Goal: Information Seeking & Learning: Learn about a topic

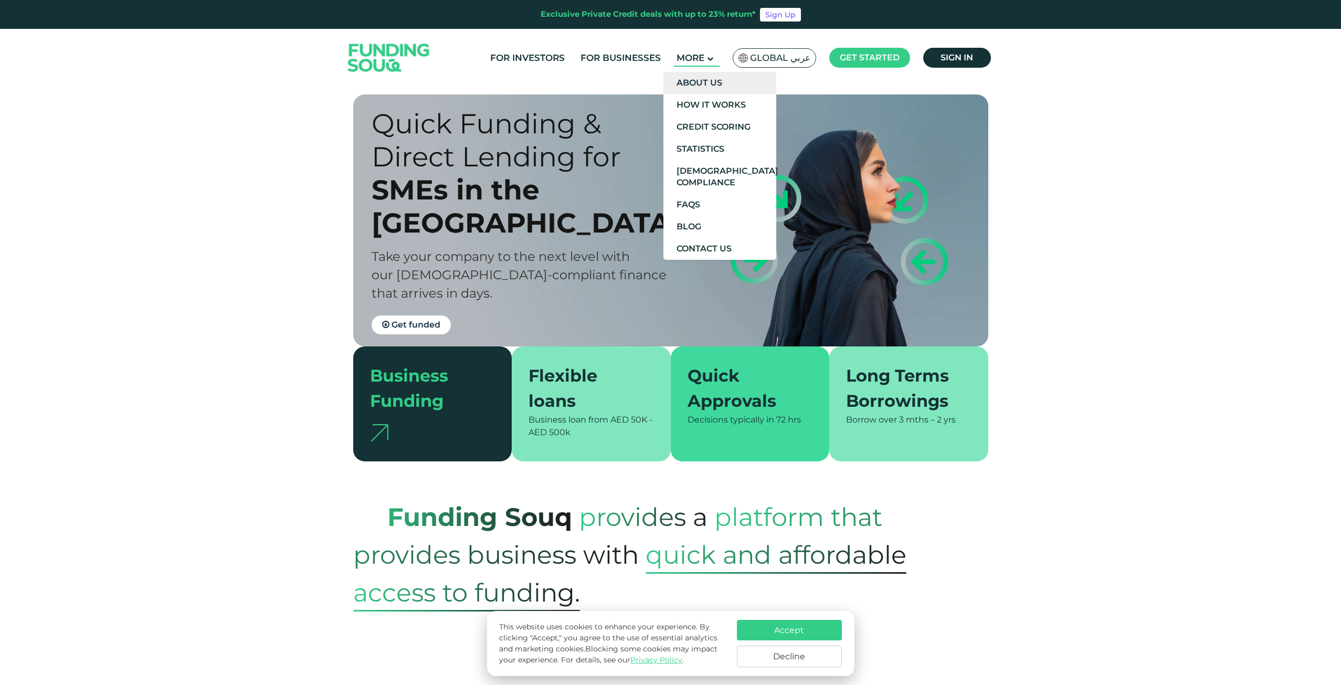
click at [701, 82] on link "About Us" at bounding box center [720, 83] width 113 height 22
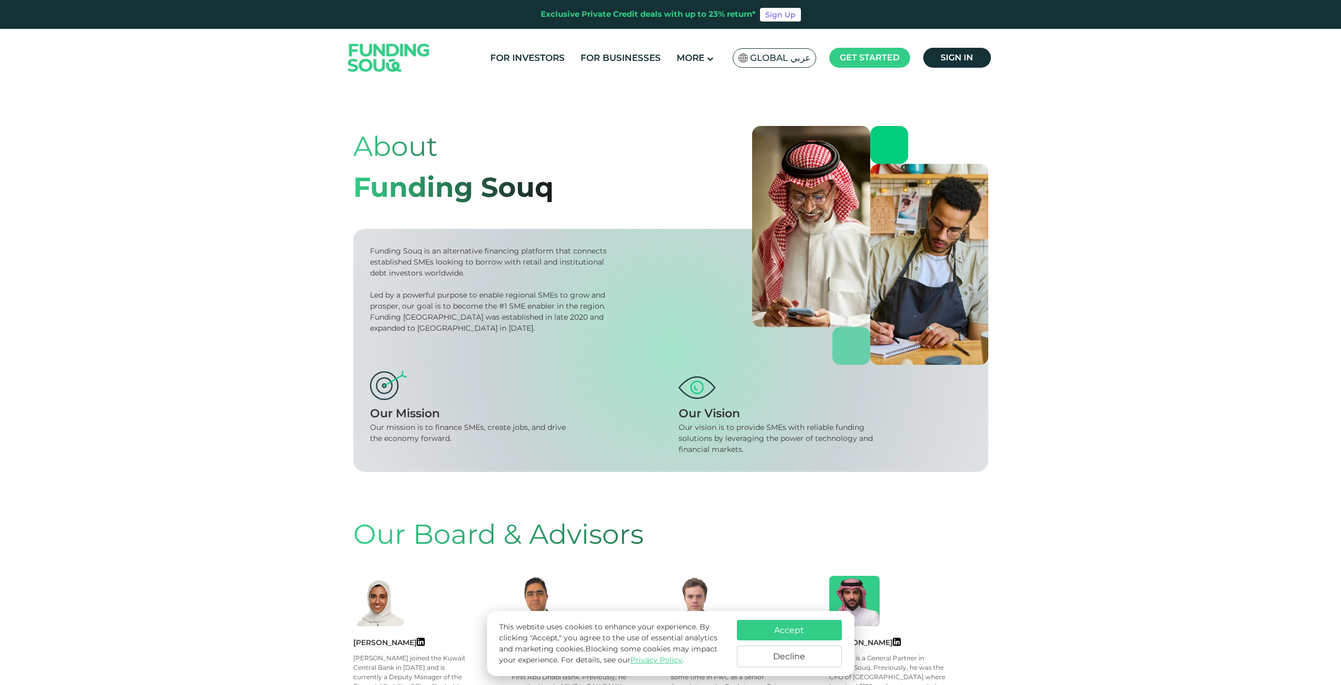
click at [474, 263] on div "Funding Souq is an alternative financing platform that connects established SME…" at bounding box center [490, 262] width 240 height 33
click at [474, 261] on div "Funding Souq is an alternative financing platform that connects established SME…" at bounding box center [490, 262] width 240 height 33
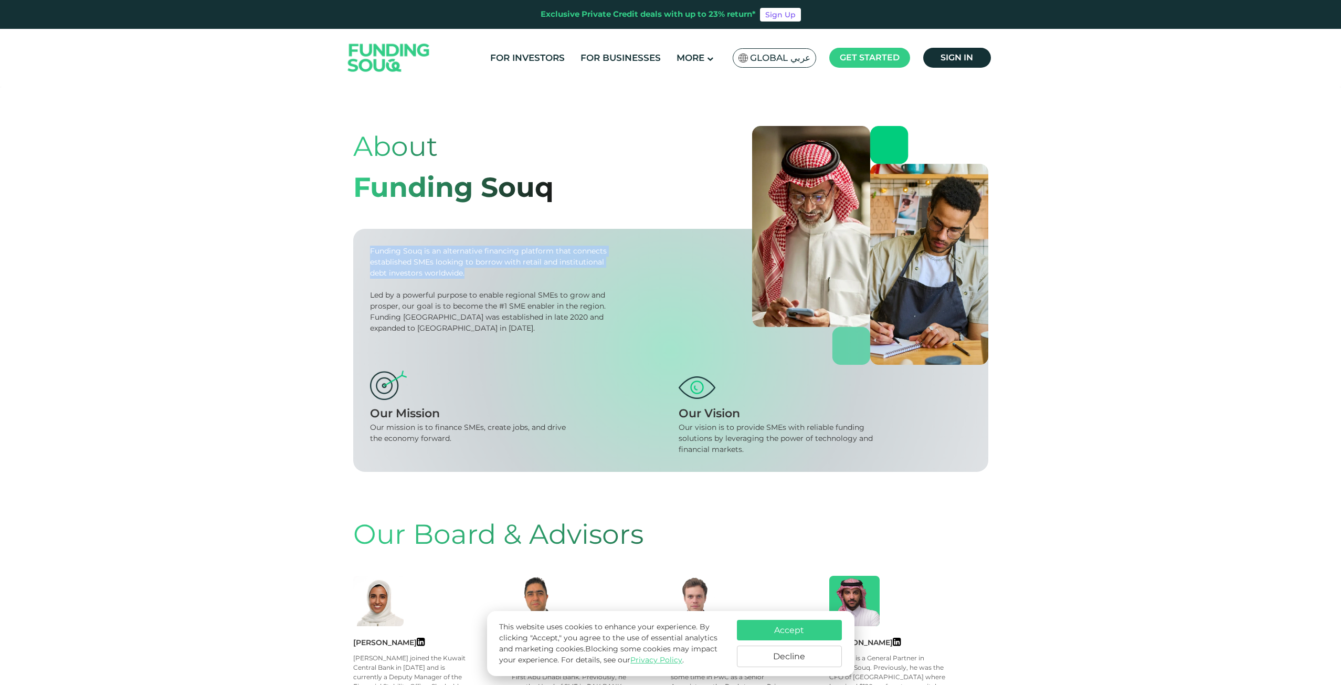
click at [474, 261] on div "Funding Souq is an alternative financing platform that connects established SME…" at bounding box center [490, 262] width 240 height 33
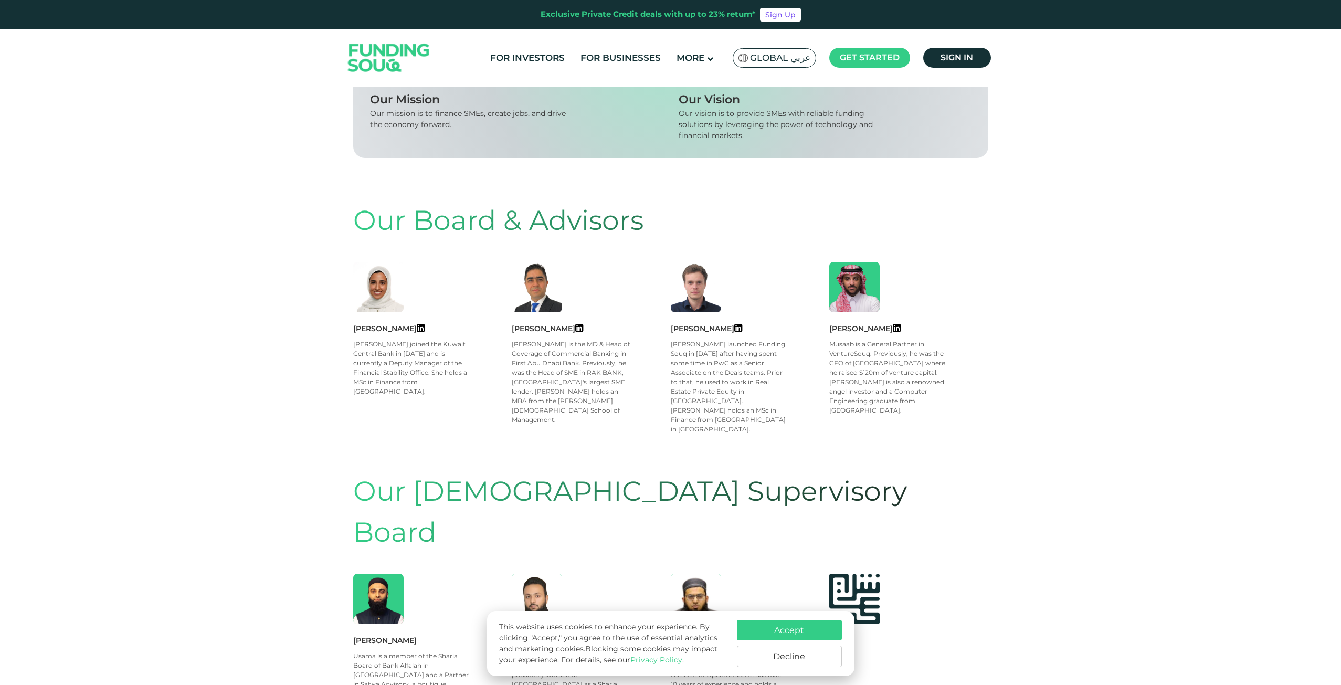
scroll to position [315, 0]
click at [549, 400] on div "[PERSON_NAME] is the MD & Head of Coverage of Commercial Banking in First Abu D…" at bounding box center [571, 381] width 119 height 85
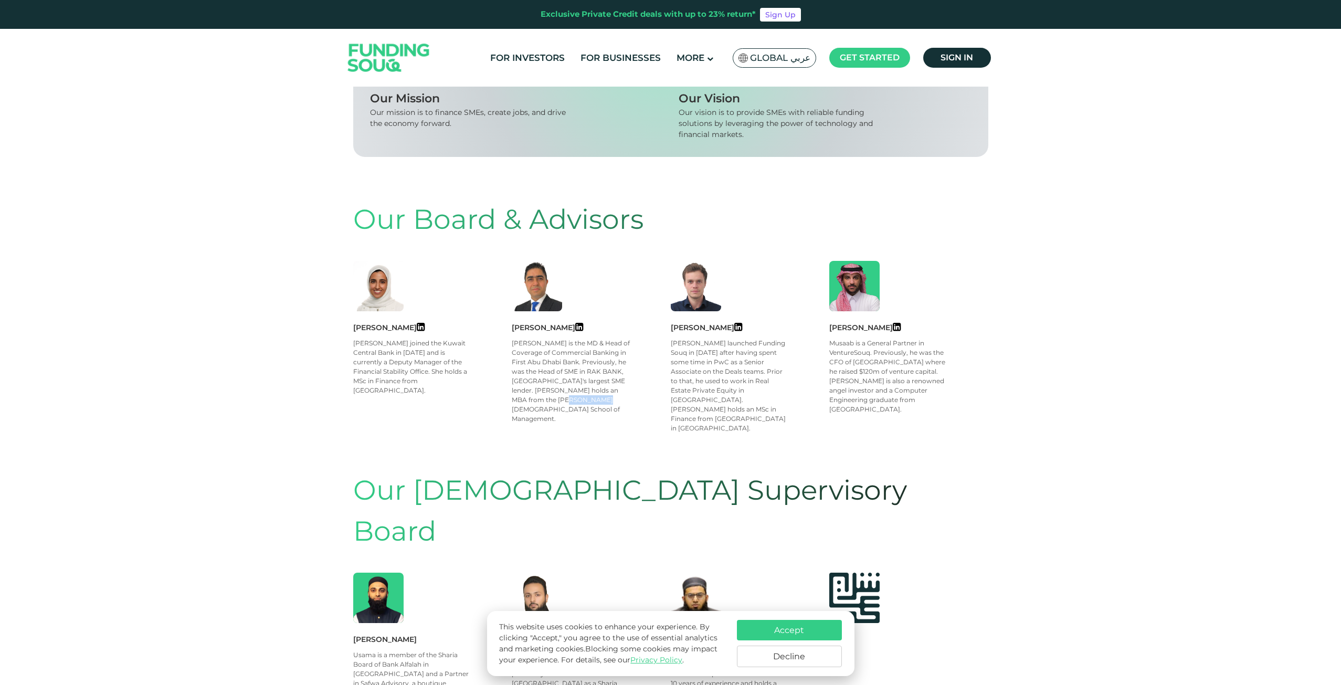
click at [549, 400] on div "[PERSON_NAME] is the MD & Head of Coverage of Commercial Banking in First Abu D…" at bounding box center [571, 381] width 119 height 85
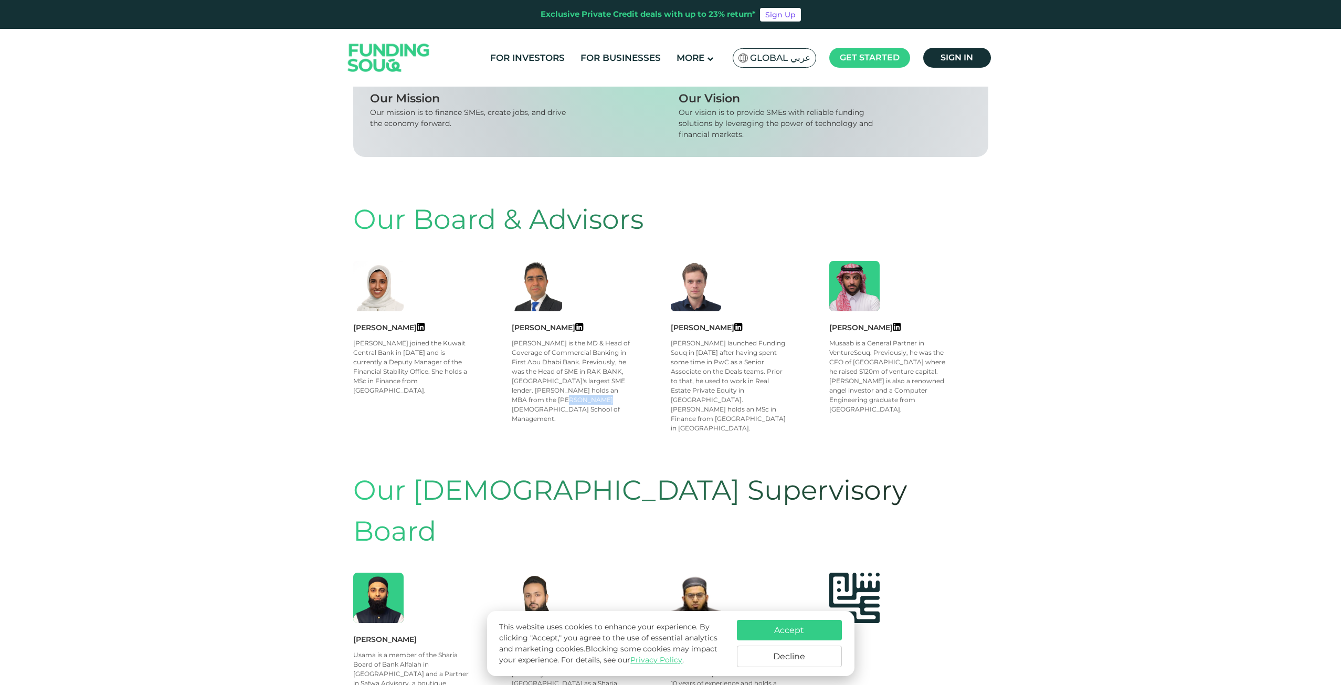
click at [549, 400] on div "[PERSON_NAME] is the MD & Head of Coverage of Commercial Banking in First Abu D…" at bounding box center [571, 381] width 119 height 85
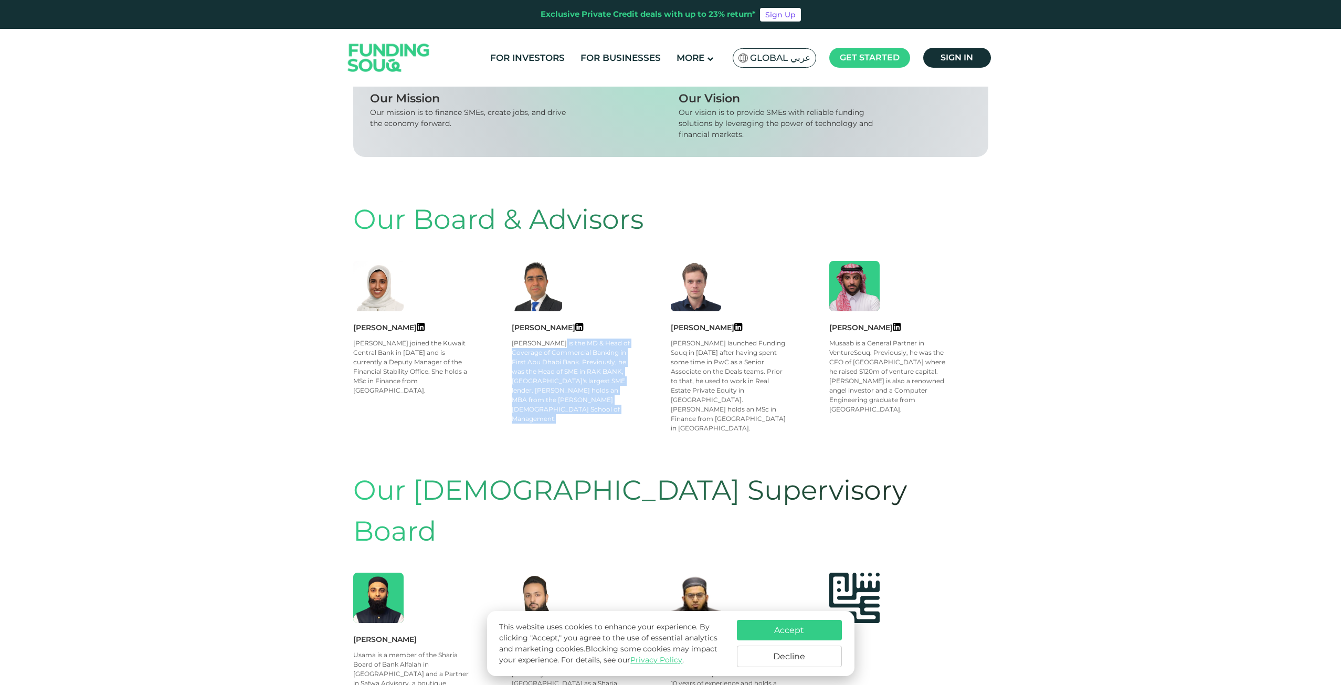
click at [549, 400] on div "[PERSON_NAME] is the MD & Head of Coverage of Commercial Banking in First Abu D…" at bounding box center [571, 381] width 119 height 85
click at [700, 381] on div "[PERSON_NAME] launched Funding Souq in [DATE] after having spent some time in P…" at bounding box center [730, 386] width 119 height 95
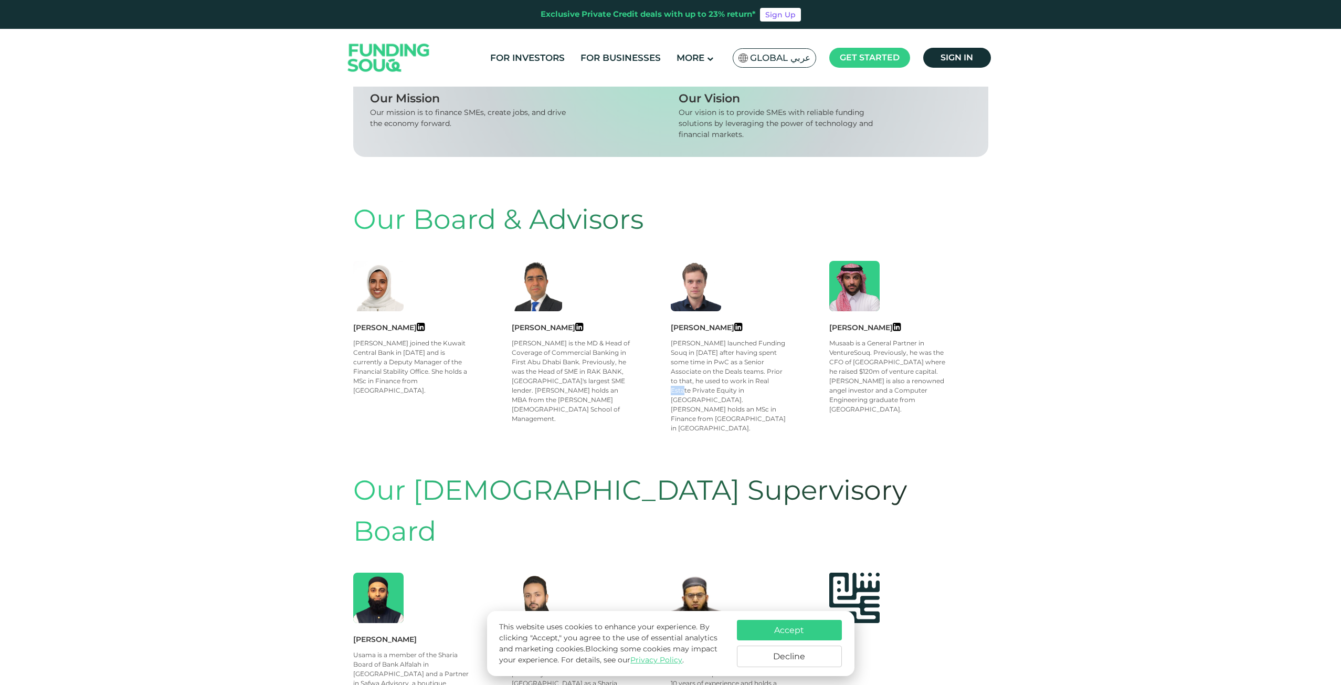
click at [700, 381] on div "[PERSON_NAME] launched Funding Souq in [DATE] after having spent some time in P…" at bounding box center [730, 386] width 119 height 95
click at [711, 375] on div "[PERSON_NAME] launched Funding Souq in [DATE] after having spent some time in P…" at bounding box center [730, 386] width 119 height 95
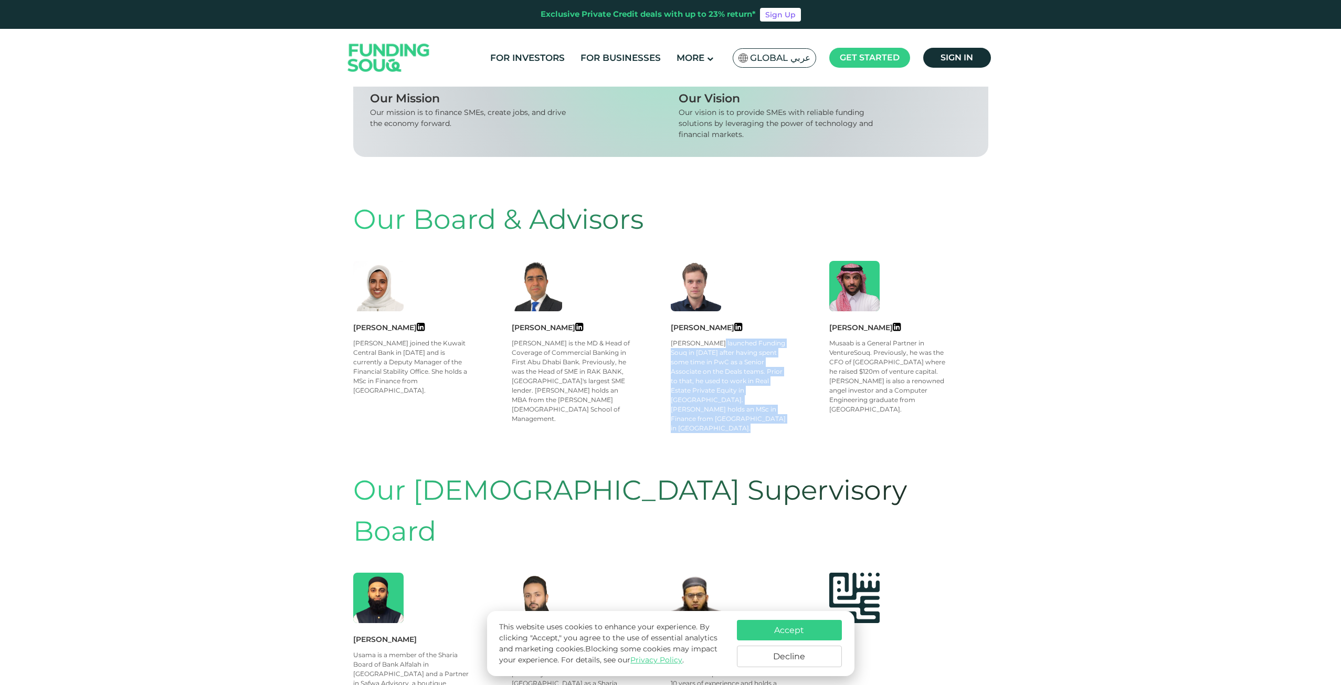
click at [728, 379] on div "[PERSON_NAME] launched Funding Souq in [DATE] after having spent some time in P…" at bounding box center [730, 386] width 119 height 95
click at [723, 379] on div "[PERSON_NAME] launched Funding Souq in [DATE] after having spent some time in P…" at bounding box center [730, 386] width 119 height 95
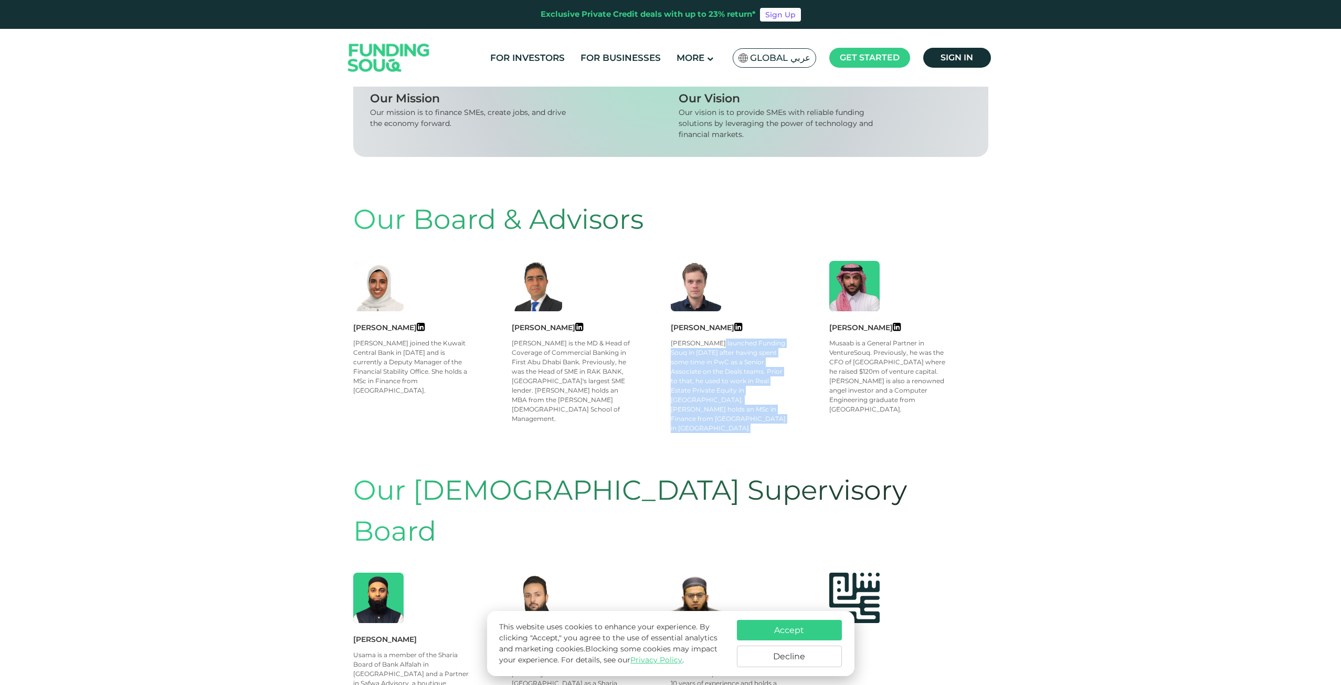
click at [723, 379] on div "[PERSON_NAME] launched Funding Souq in [DATE] after having spent some time in P…" at bounding box center [730, 386] width 119 height 95
click at [717, 379] on div "[PERSON_NAME] launched Funding Souq in [DATE] after having spent some time in P…" at bounding box center [730, 386] width 119 height 95
click at [717, 380] on div "[PERSON_NAME] launched Funding Souq in [DATE] after having spent some time in P…" at bounding box center [730, 386] width 119 height 95
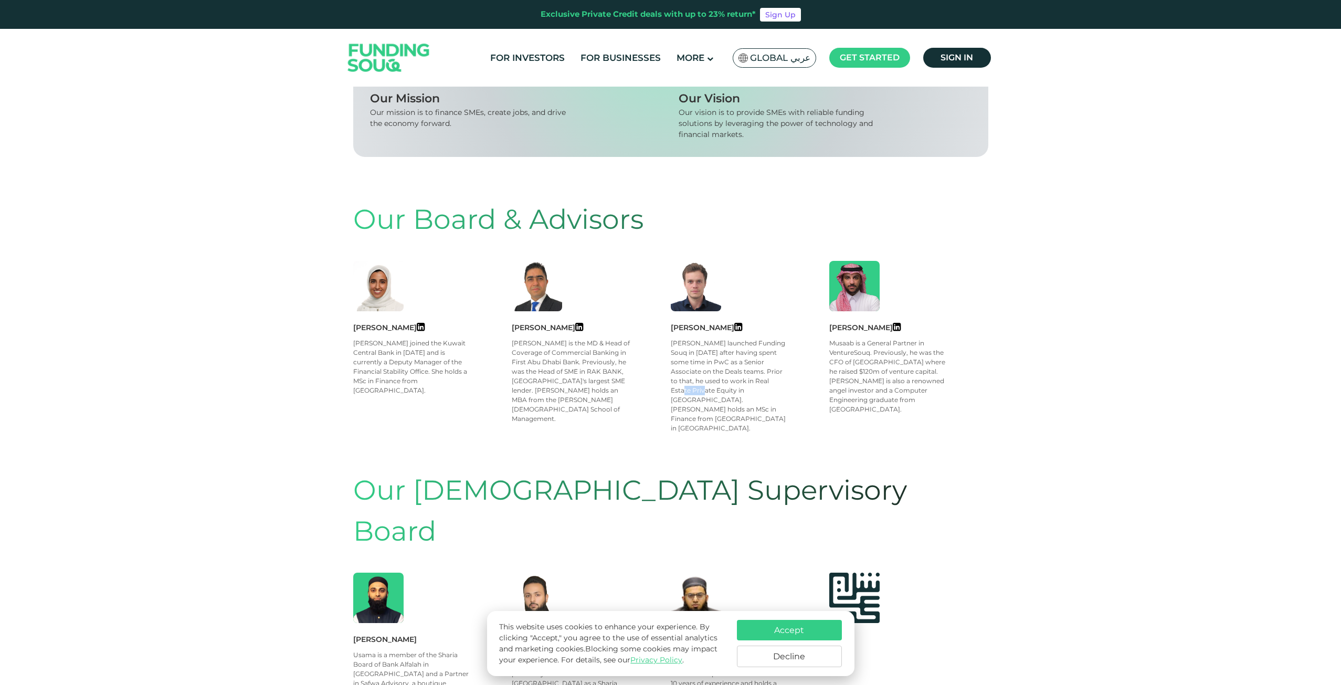
click at [717, 380] on div "[PERSON_NAME] launched Funding Souq in [DATE] after having spent some time in P…" at bounding box center [730, 386] width 119 height 95
click at [716, 372] on div "[PERSON_NAME] launched Funding Souq in [DATE] after having spent some time in P…" at bounding box center [730, 386] width 119 height 95
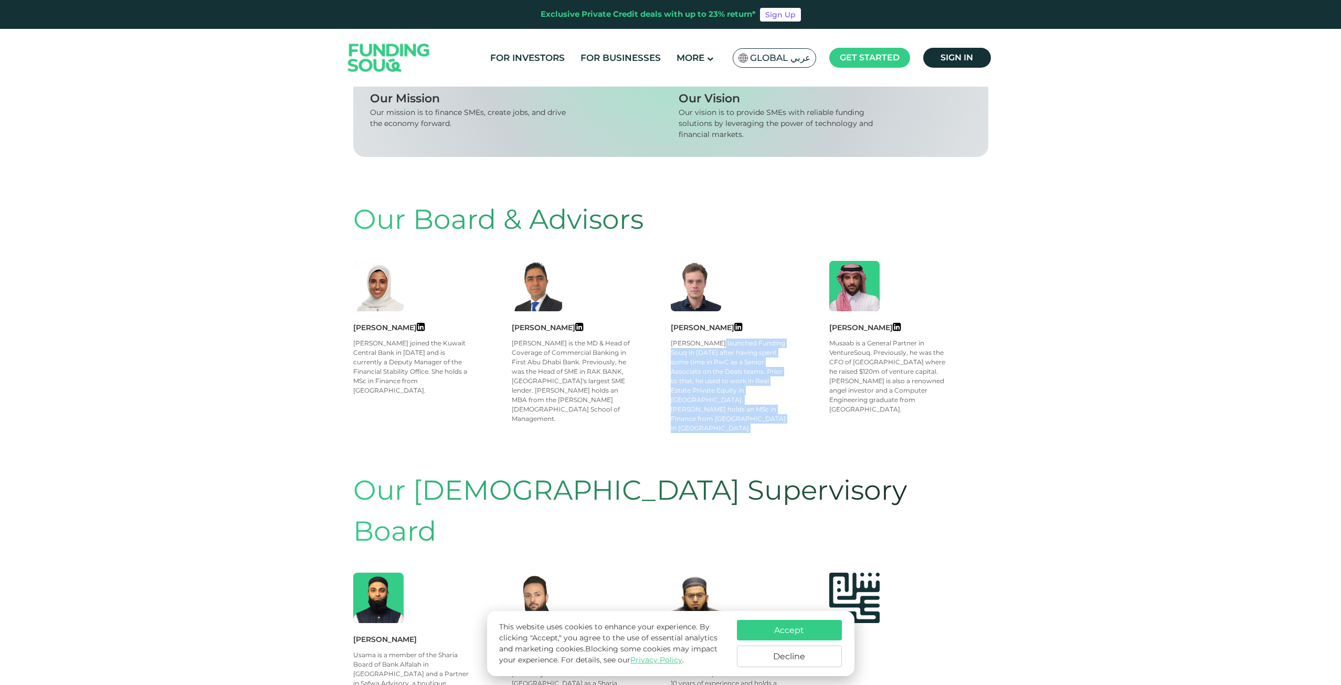
click at [733, 373] on div "[PERSON_NAME] launched Funding Souq in [DATE] after having spent some time in P…" at bounding box center [730, 386] width 119 height 95
click at [723, 361] on div "[PERSON_NAME] launched Funding Souq in [DATE] after having spent some time in P…" at bounding box center [730, 386] width 119 height 95
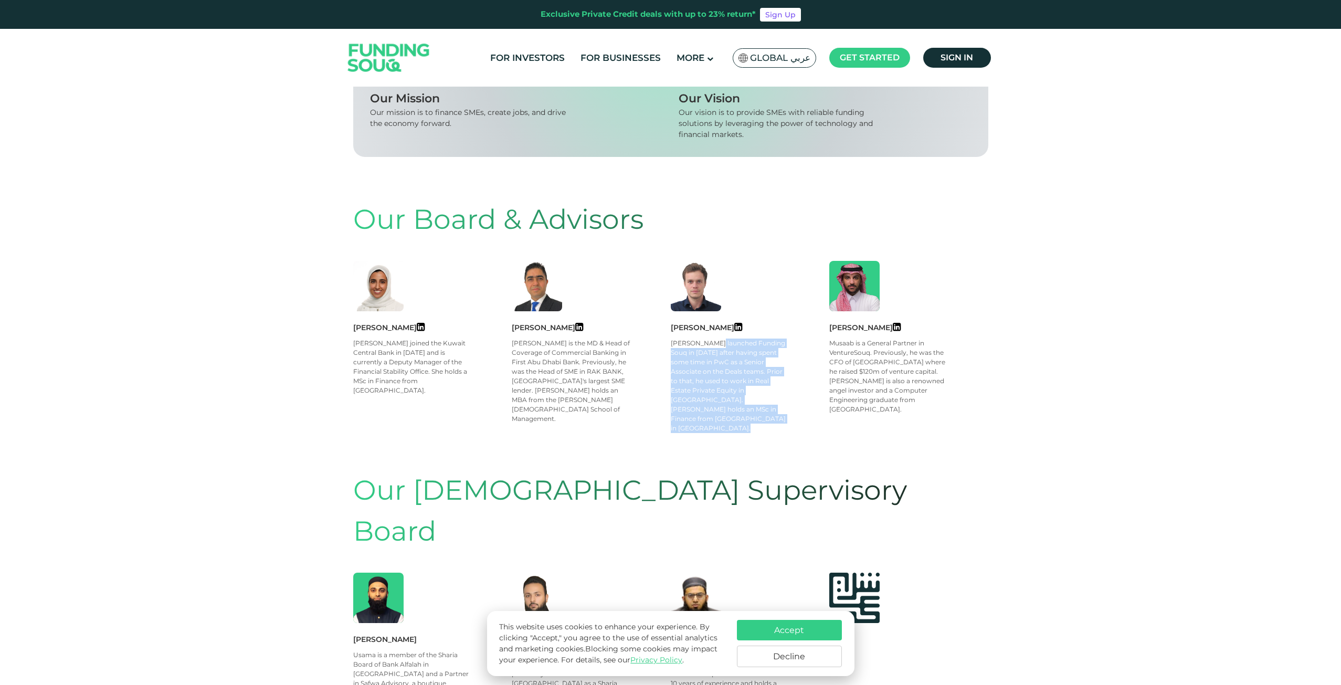
click at [723, 361] on div "[PERSON_NAME] launched Funding Souq in [DATE] after having spent some time in P…" at bounding box center [730, 386] width 119 height 95
click at [720, 371] on div "[PERSON_NAME] launched Funding Souq in [DATE] after having spent some time in P…" at bounding box center [730, 386] width 119 height 95
click at [720, 382] on div "[PERSON_NAME] launched Funding Souq in [DATE] after having spent some time in P…" at bounding box center [730, 386] width 119 height 95
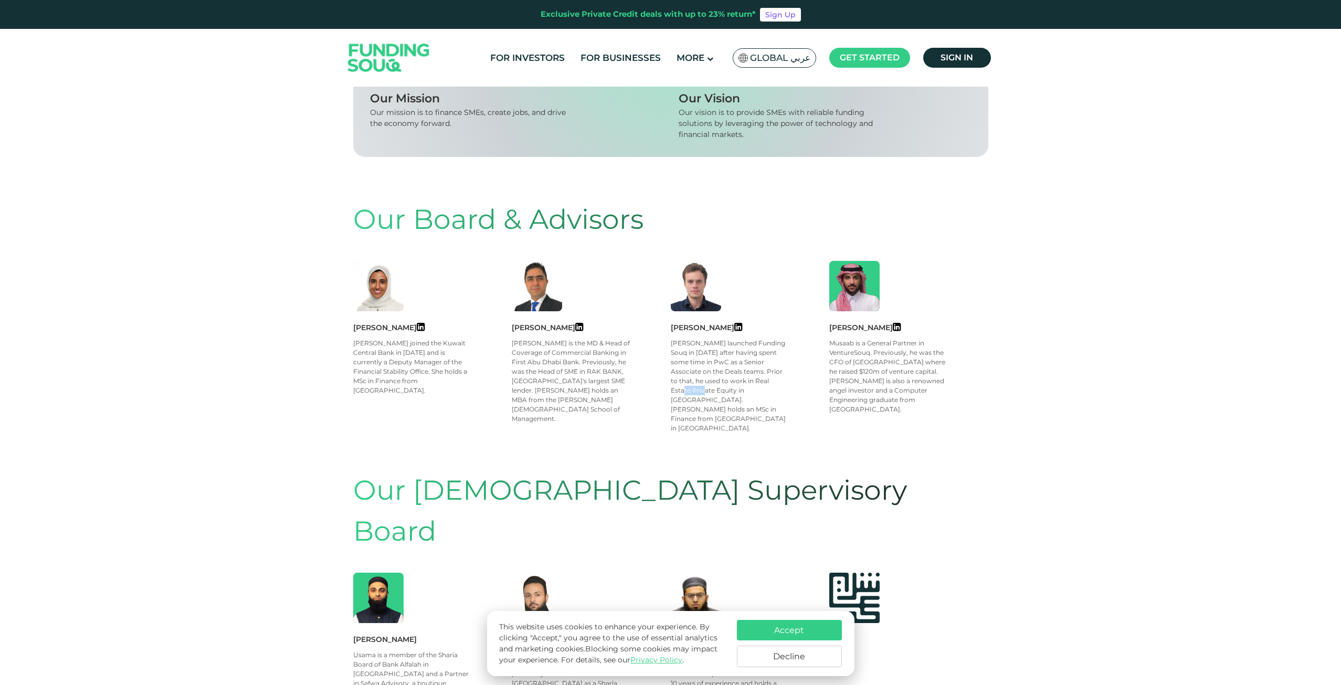
click at [720, 382] on div "[PERSON_NAME] launched Funding Souq in [DATE] after having spent some time in P…" at bounding box center [730, 386] width 119 height 95
click at [720, 374] on div "[PERSON_NAME] launched Funding Souq in [DATE] after having spent some time in P…" at bounding box center [730, 386] width 119 height 95
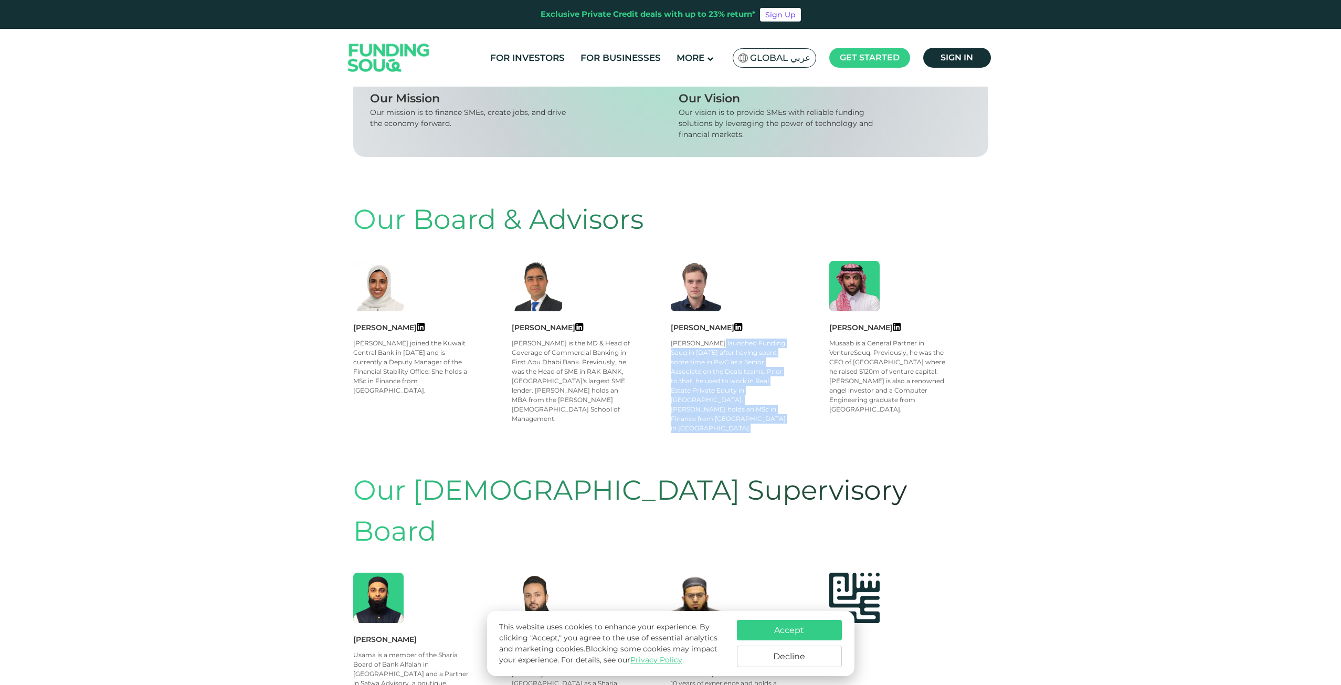
click at [723, 360] on div "[PERSON_NAME] launched Funding Souq in [DATE] after having spent some time in P…" at bounding box center [730, 386] width 119 height 95
click at [721, 373] on div "[PERSON_NAME] launched Funding Souq in [DATE] after having spent some time in P…" at bounding box center [730, 386] width 119 height 95
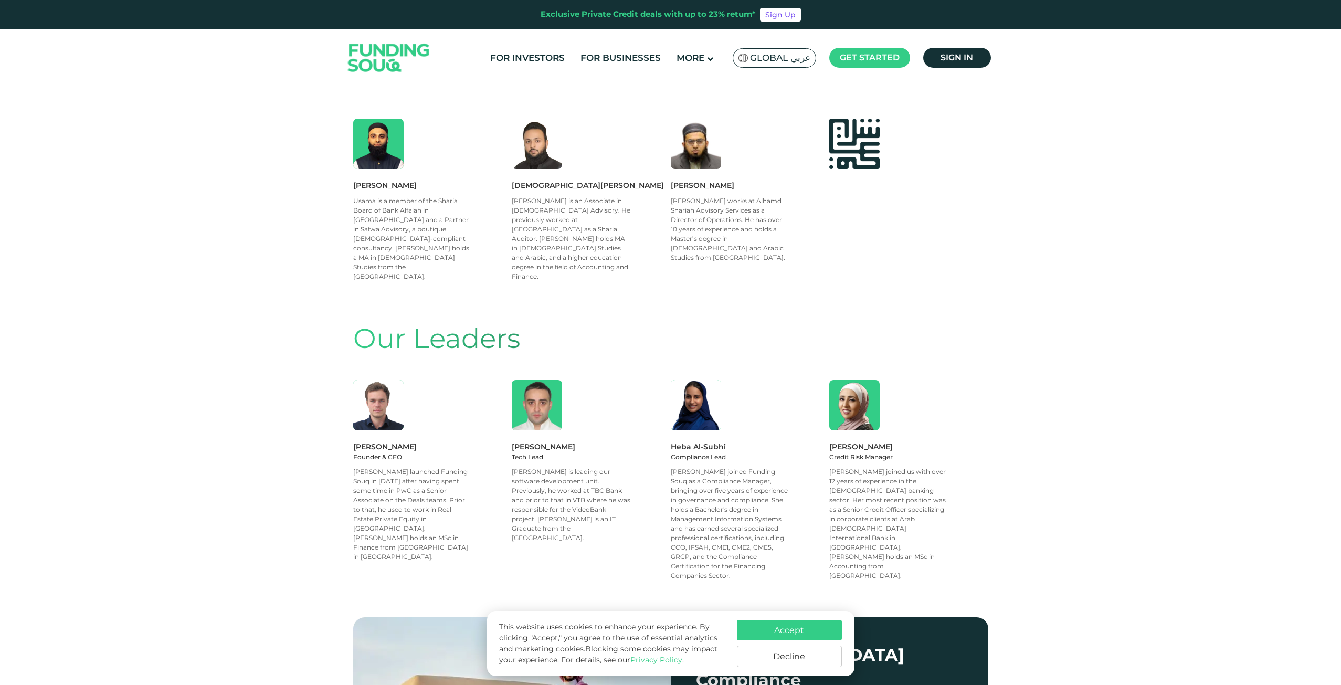
scroll to position [757, 0]
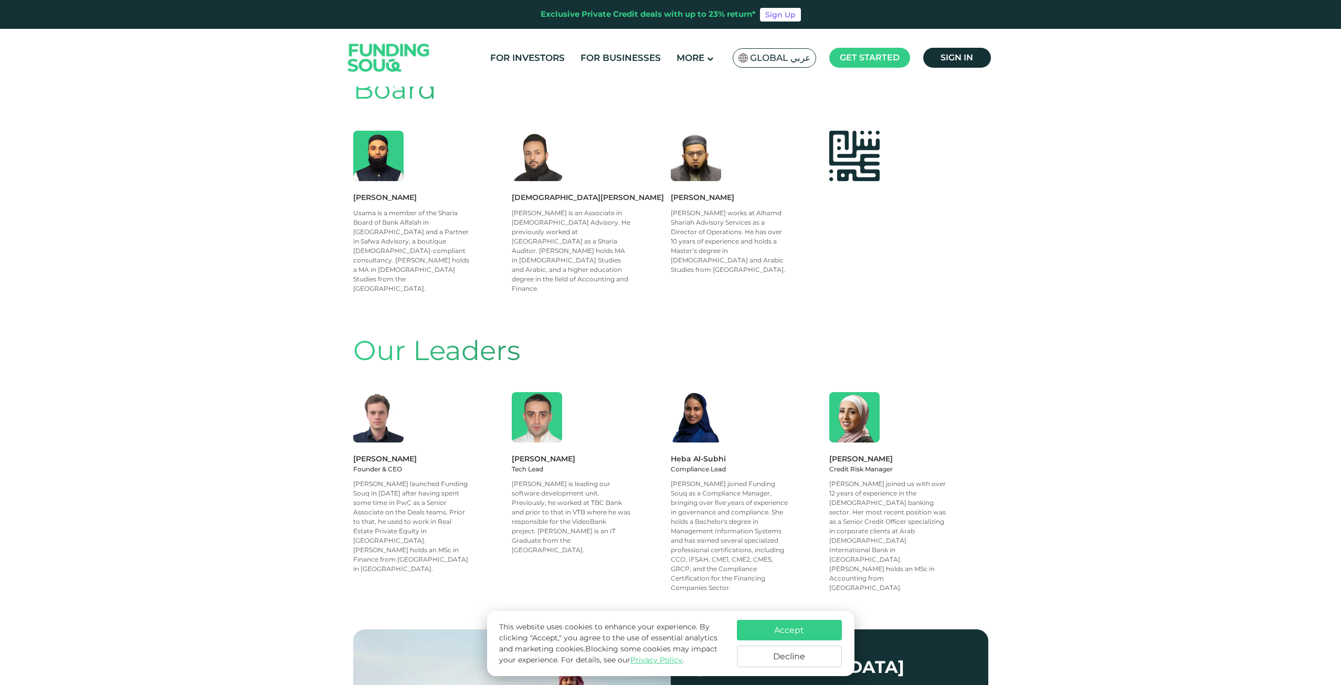
click at [673, 453] on div "Heba Al-Subhi" at bounding box center [750, 459] width 159 height 12
click at [679, 465] on div "Compliance Lead" at bounding box center [750, 469] width 159 height 9
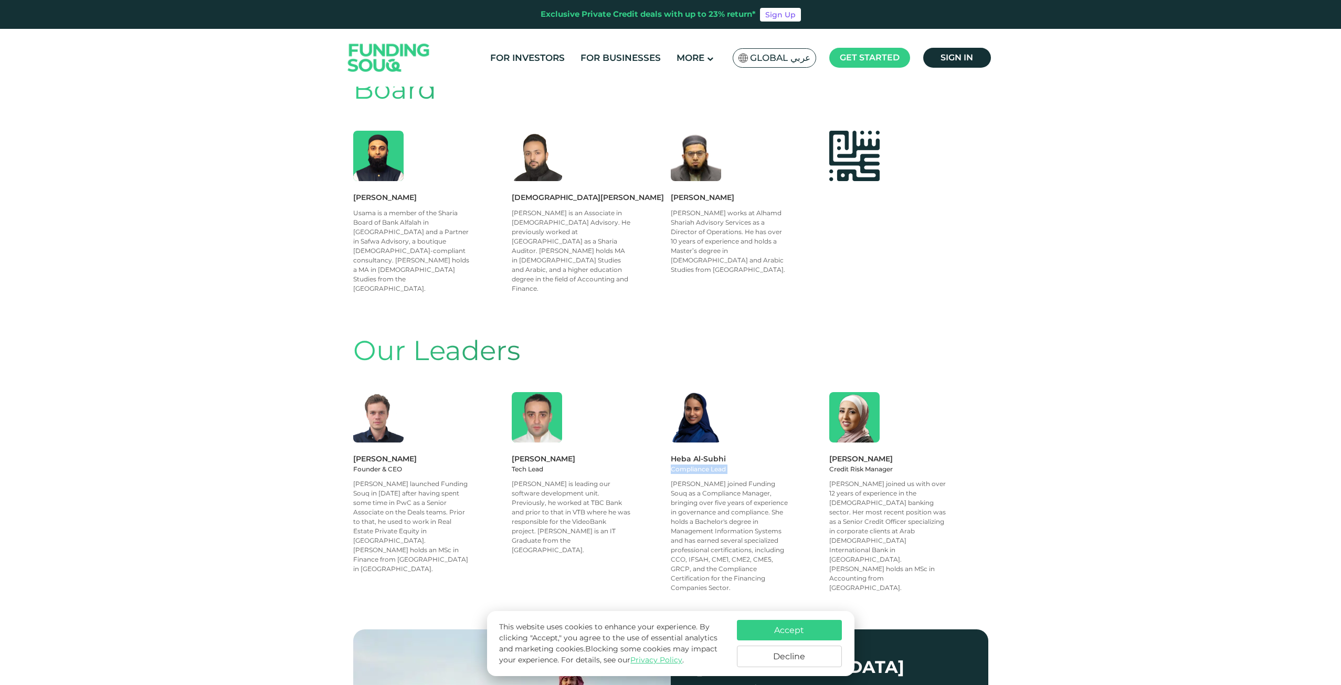
click at [679, 465] on div "Compliance Lead" at bounding box center [750, 469] width 159 height 9
click at [838, 453] on div "[PERSON_NAME]" at bounding box center [909, 459] width 159 height 12
click at [842, 465] on div "Credit Risk Manager" at bounding box center [909, 469] width 159 height 9
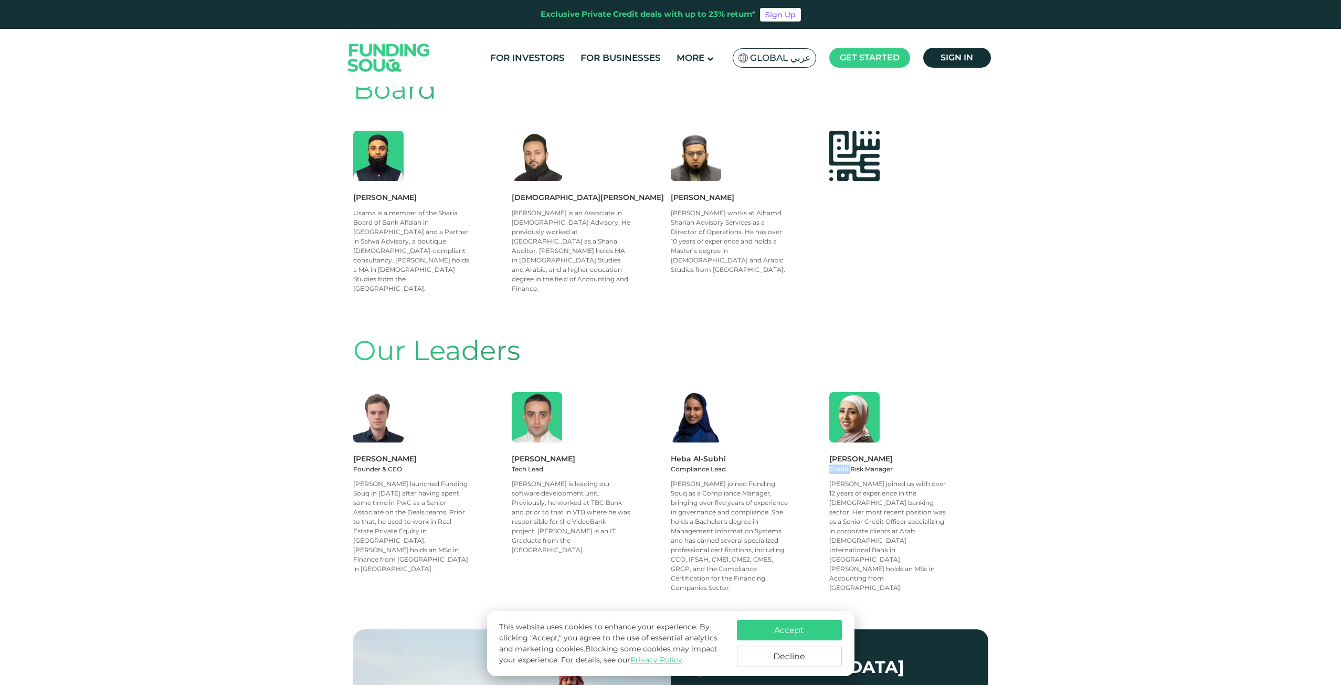
click at [842, 465] on div "Credit Risk Manager" at bounding box center [909, 469] width 159 height 9
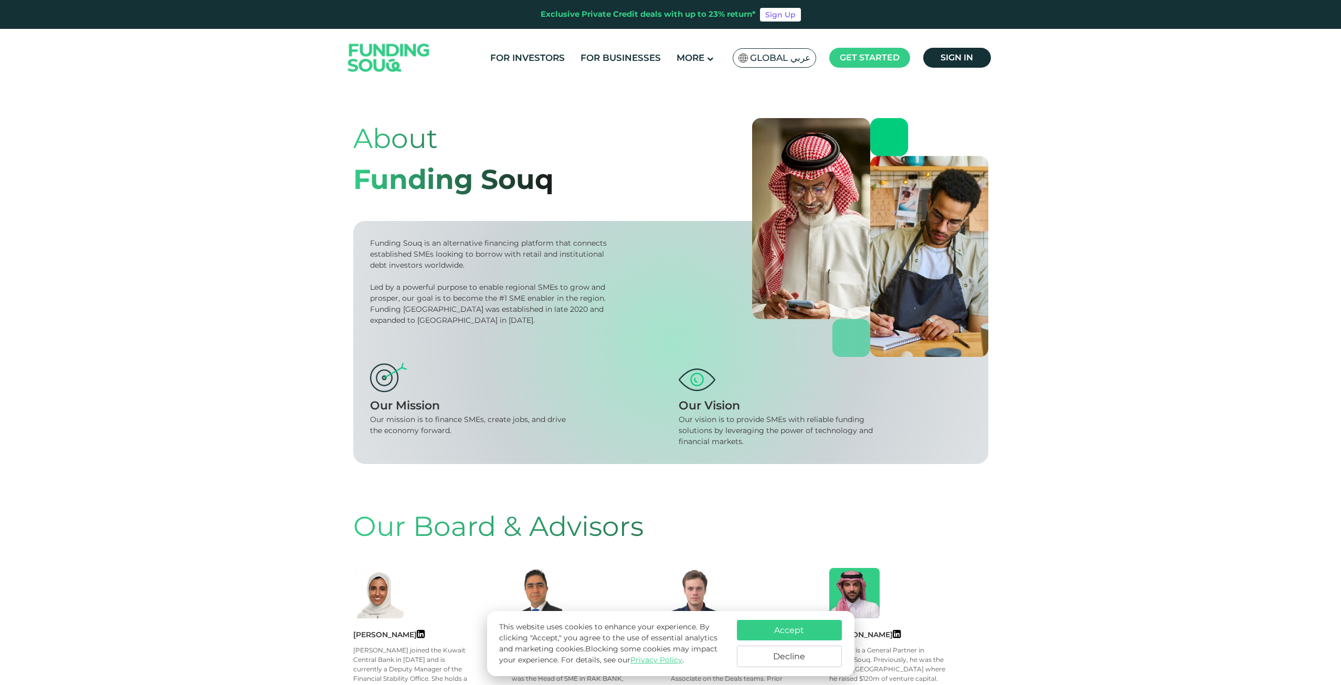
scroll to position [0, 0]
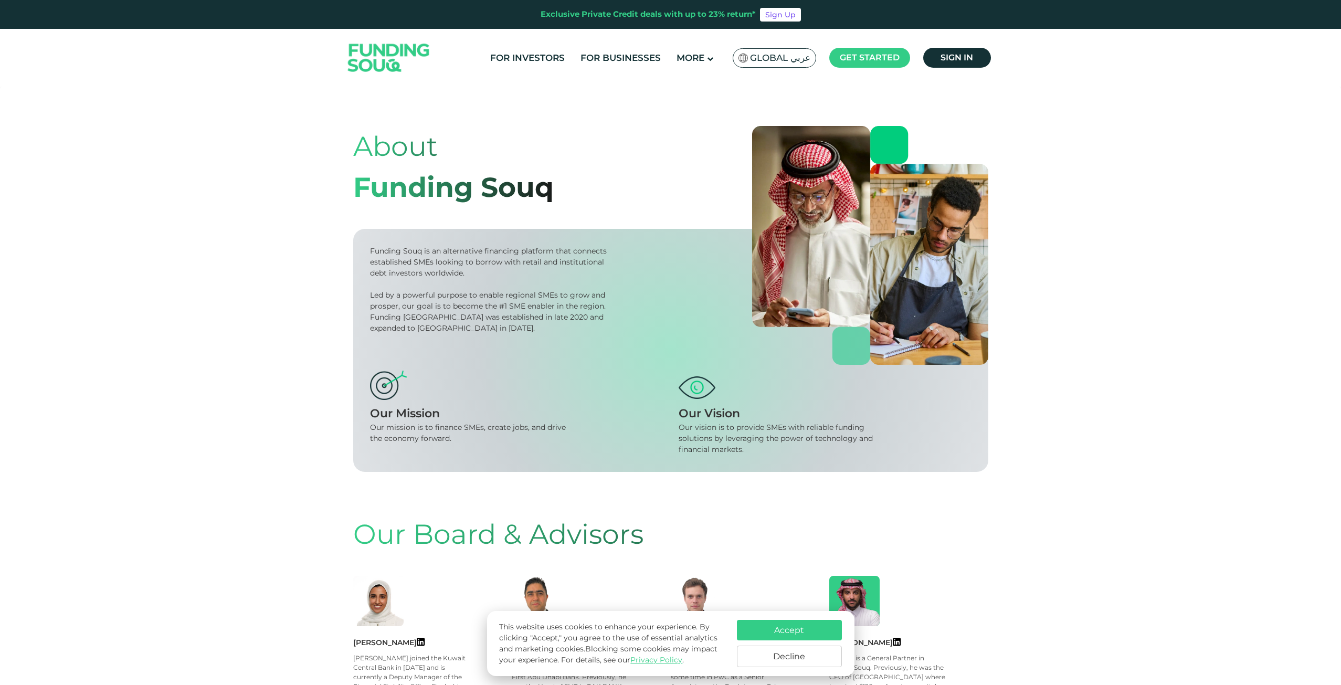
drag, startPoint x: 639, startPoint y: 203, endPoint x: 644, endPoint y: 207, distance: 6.3
